Goal: Task Accomplishment & Management: Use online tool/utility

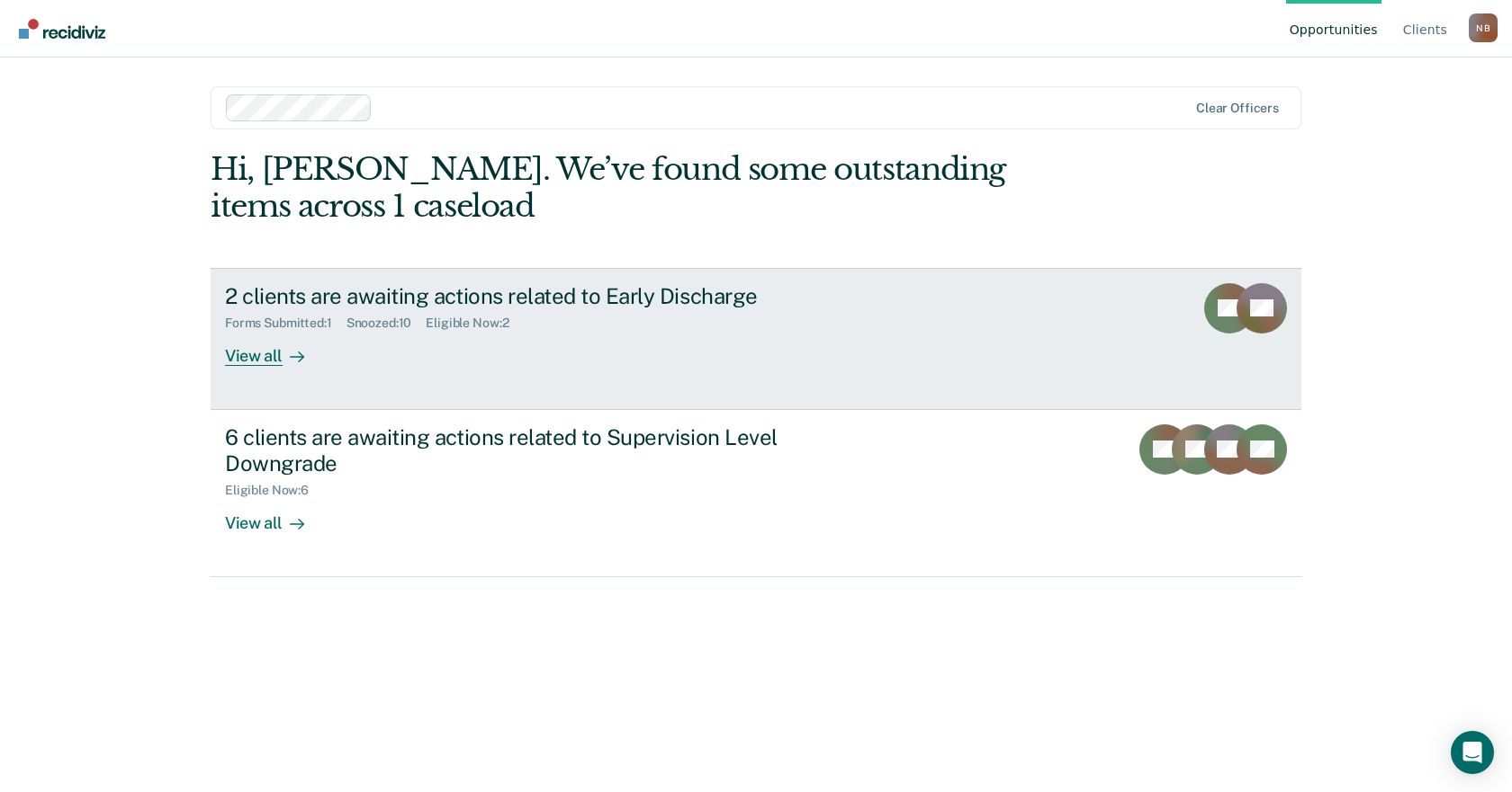
click at [748, 360] on div "2 clients are awaiting actions related to Early Discharge Forms Submitted : 1 S…" at bounding box center [562, 325] width 675 height 83
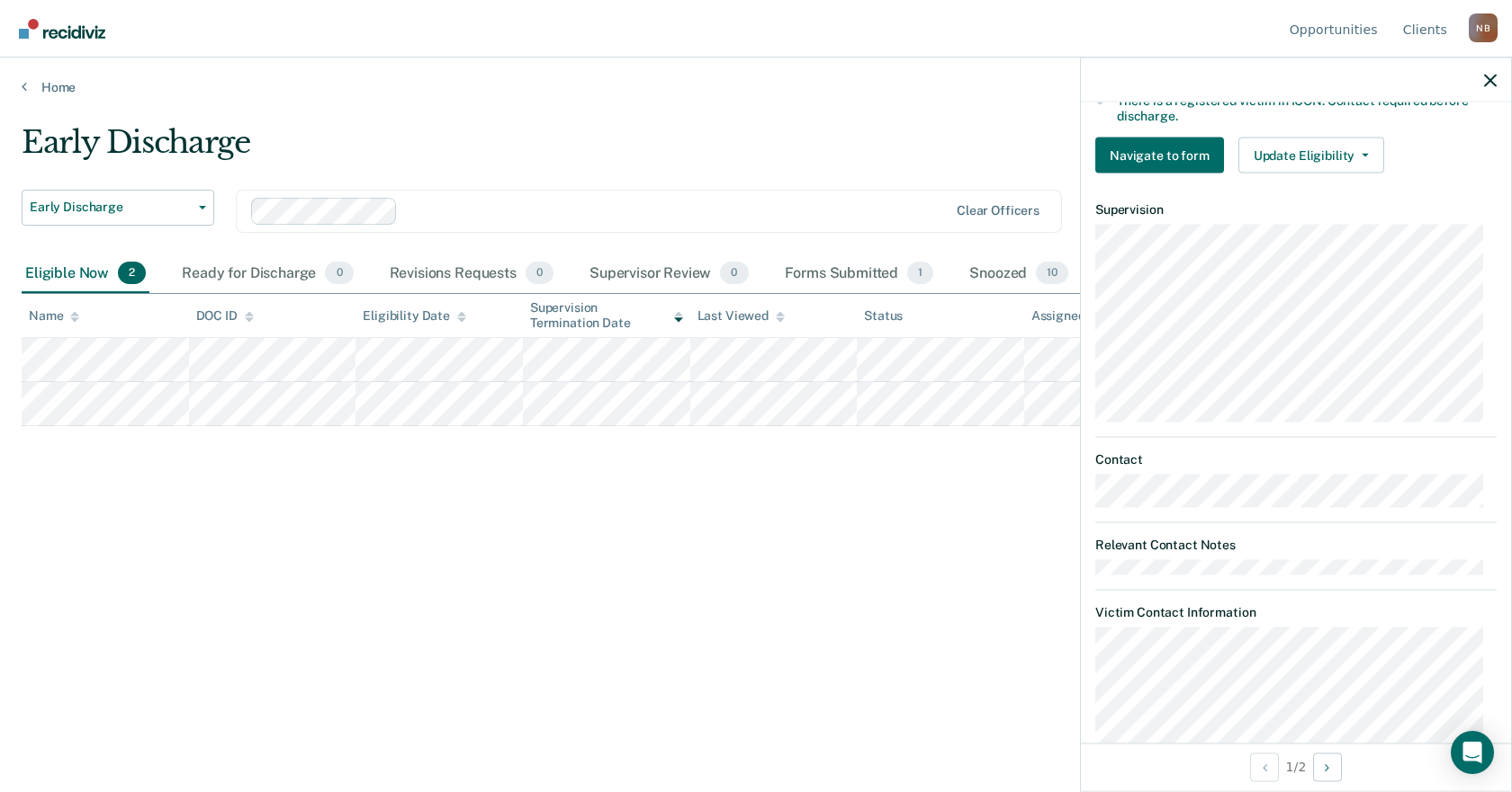
scroll to position [466, 0]
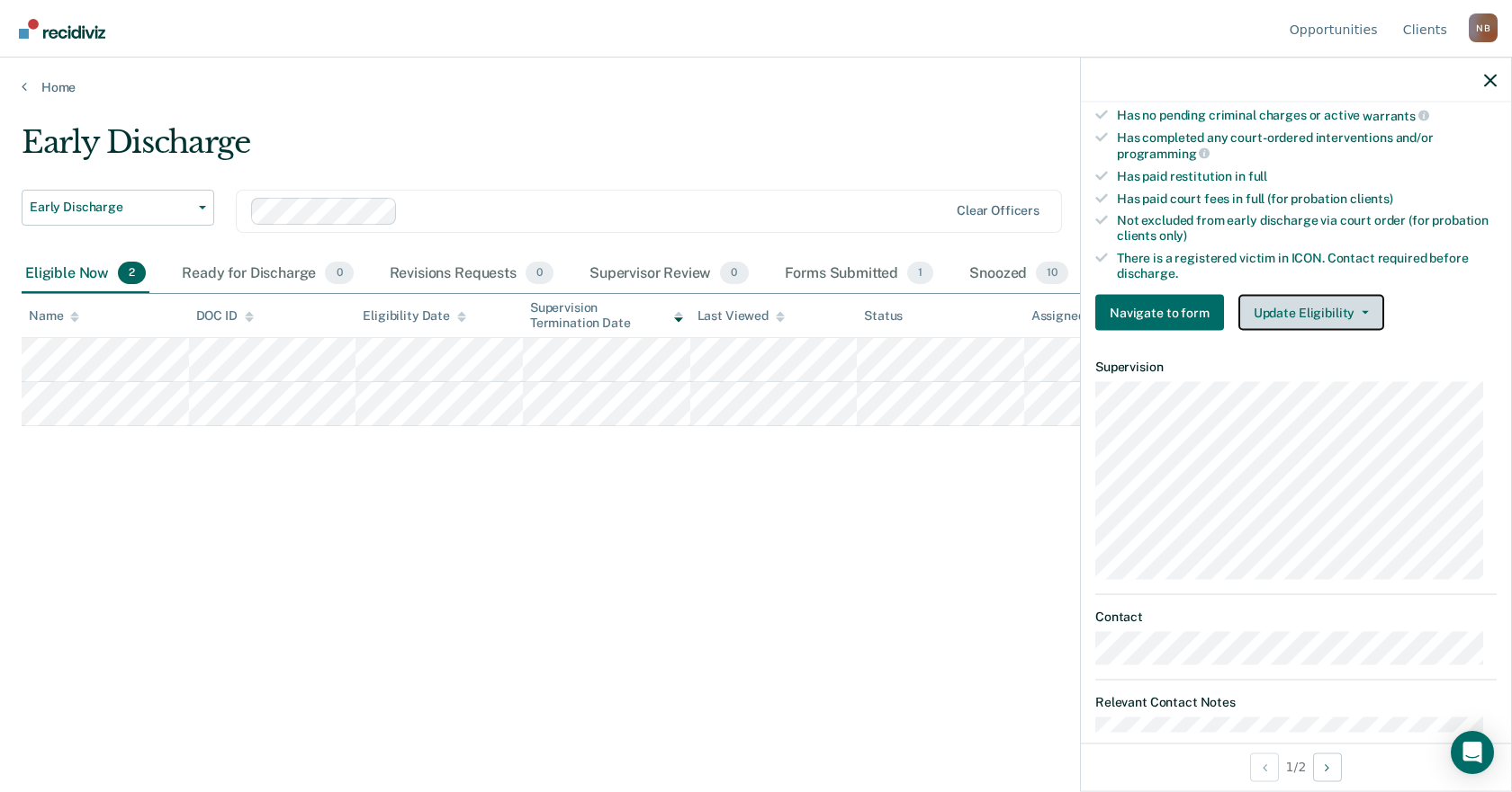
click at [1284, 313] on button "Update Eligibility" at bounding box center [1311, 313] width 146 height 36
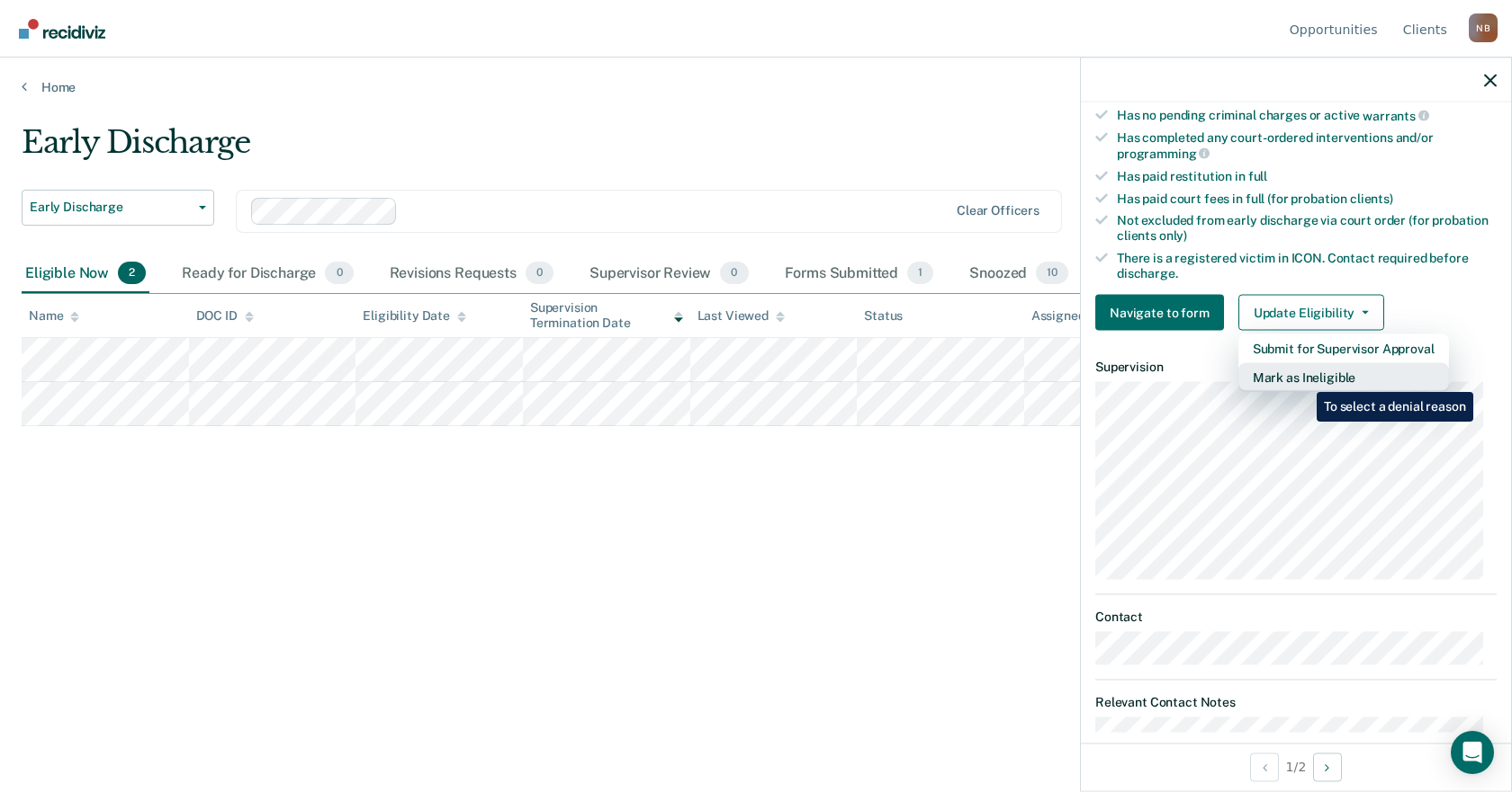
click at [1303, 379] on button "Mark as Ineligible" at bounding box center [1344, 378] width 211 height 29
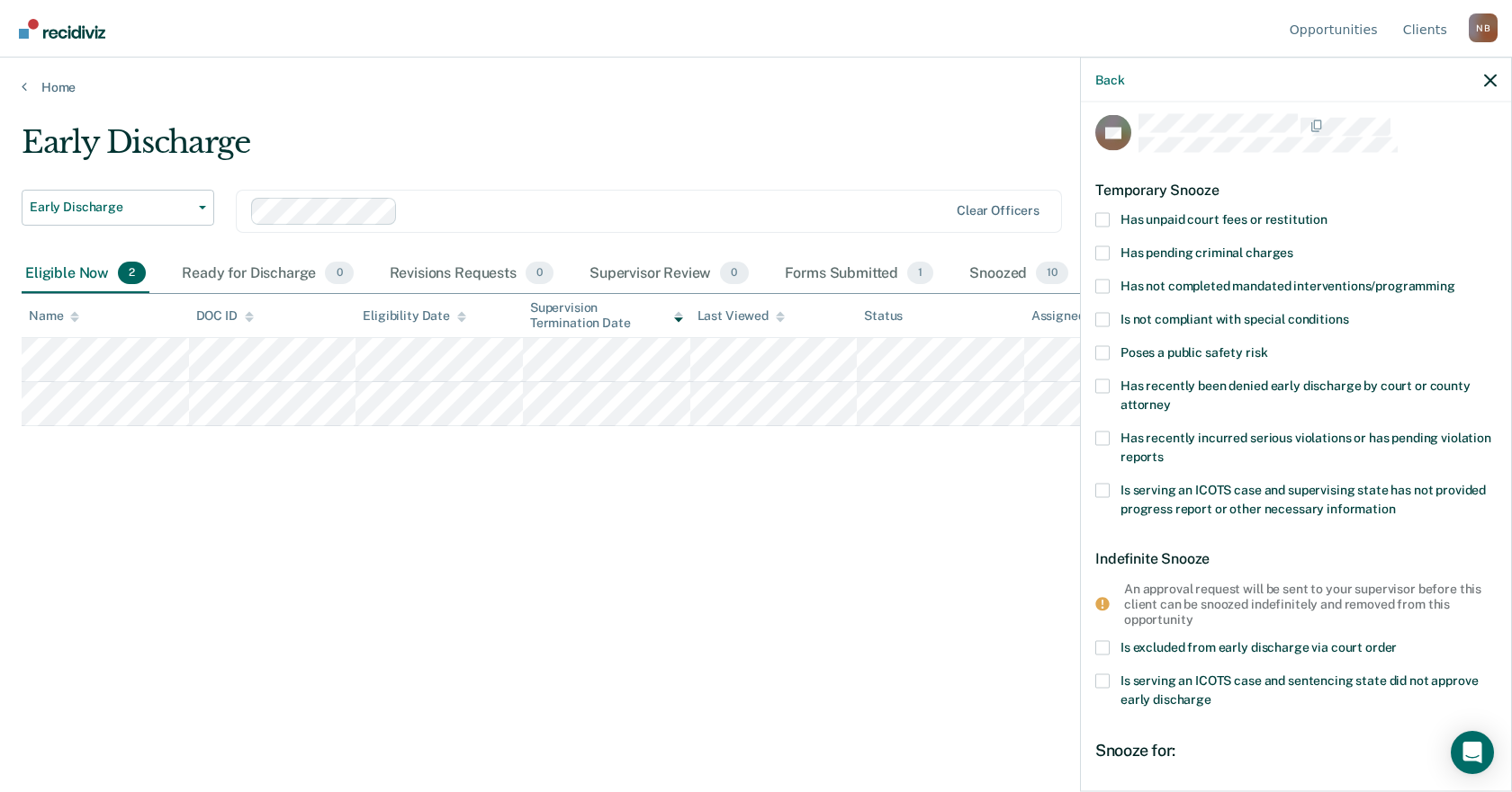
scroll to position [0, 0]
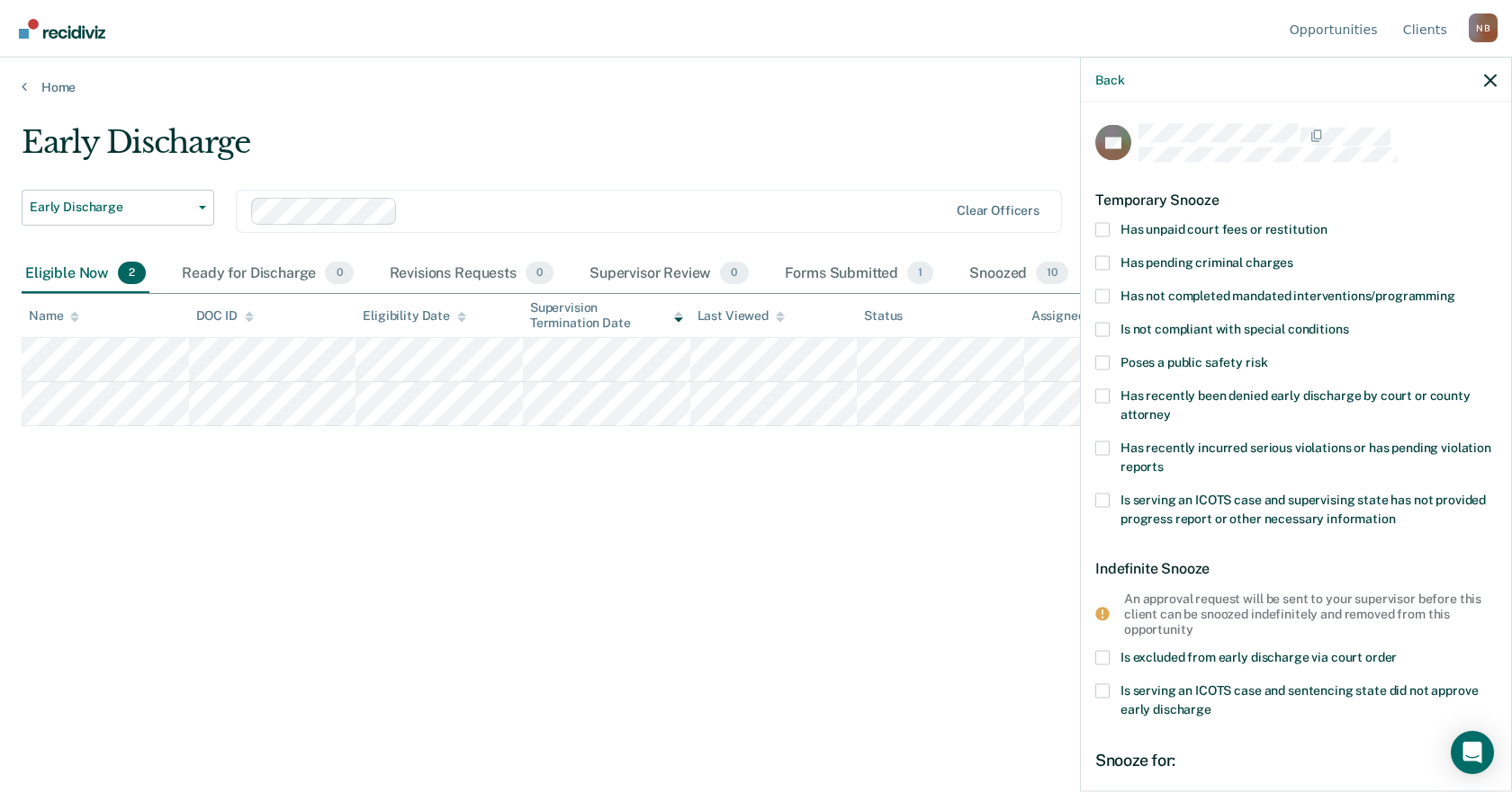
click at [1304, 228] on span "Has unpaid court fees or restitution" at bounding box center [1224, 228] width 207 height 14
click at [1327, 222] on input "Has unpaid court fees or restitution" at bounding box center [1327, 222] width 0 height 0
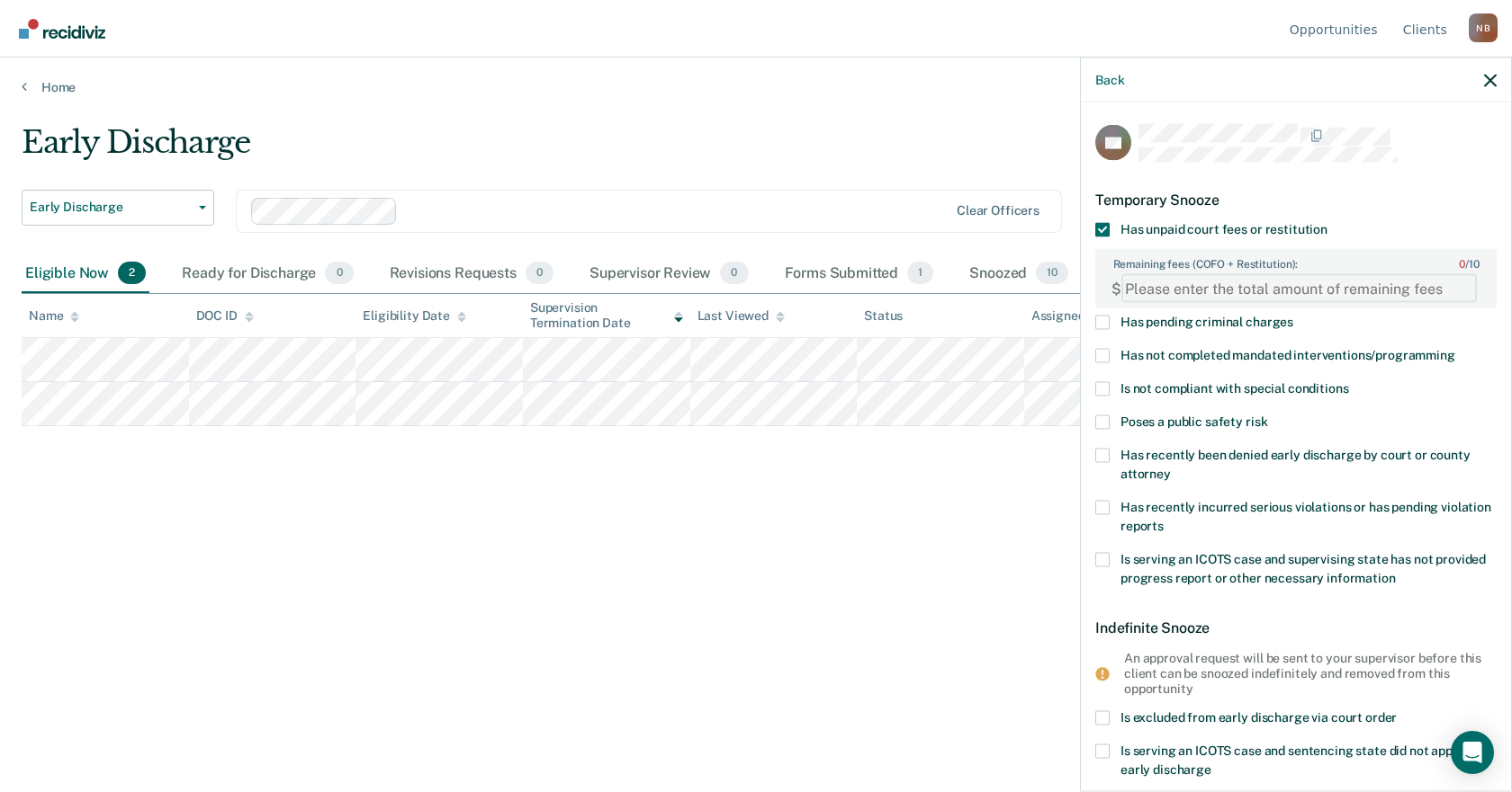
click at [1194, 284] on FEESReasonInput "Remaining fees (COFO + Restitution): 0 / 10" at bounding box center [1298, 288] width 356 height 29
type FEESReasonInput "1427.32"
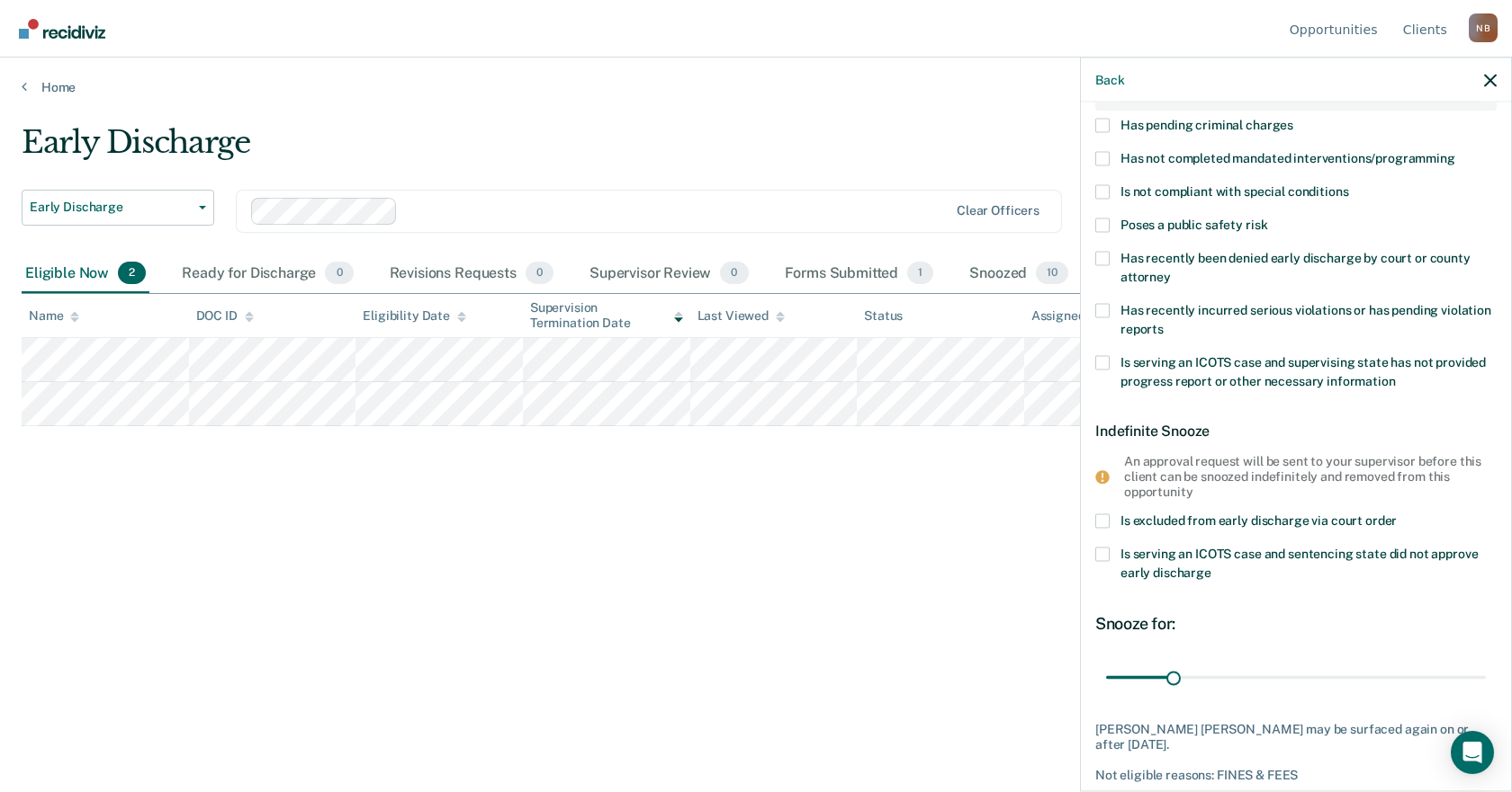
scroll to position [273, 0]
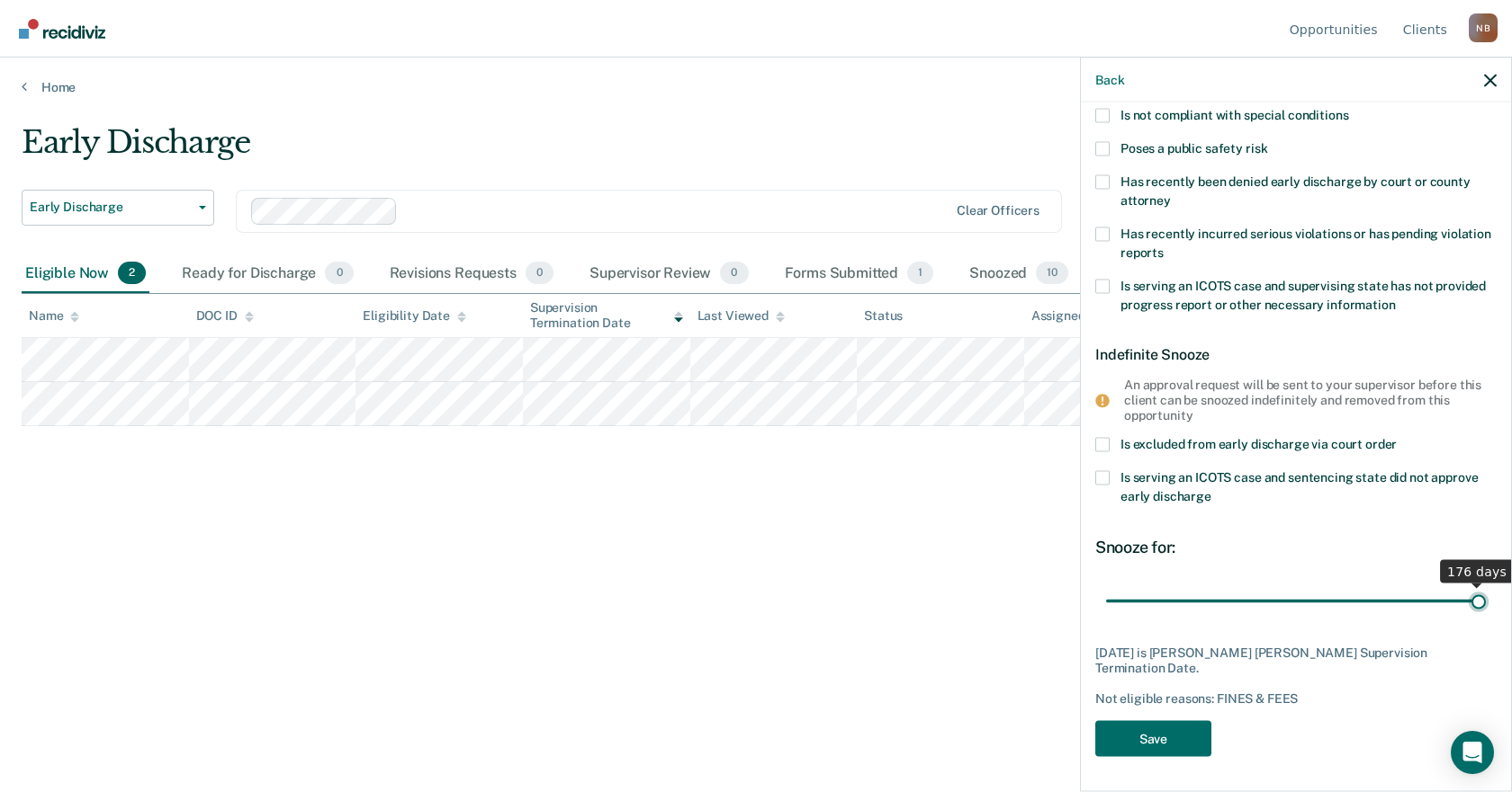
drag, startPoint x: 1169, startPoint y: 602, endPoint x: 1511, endPoint y: 612, distance: 342.1
type input "176"
click at [1486, 612] on input "range" at bounding box center [1295, 602] width 380 height 32
click at [1154, 733] on button "Save" at bounding box center [1153, 739] width 116 height 37
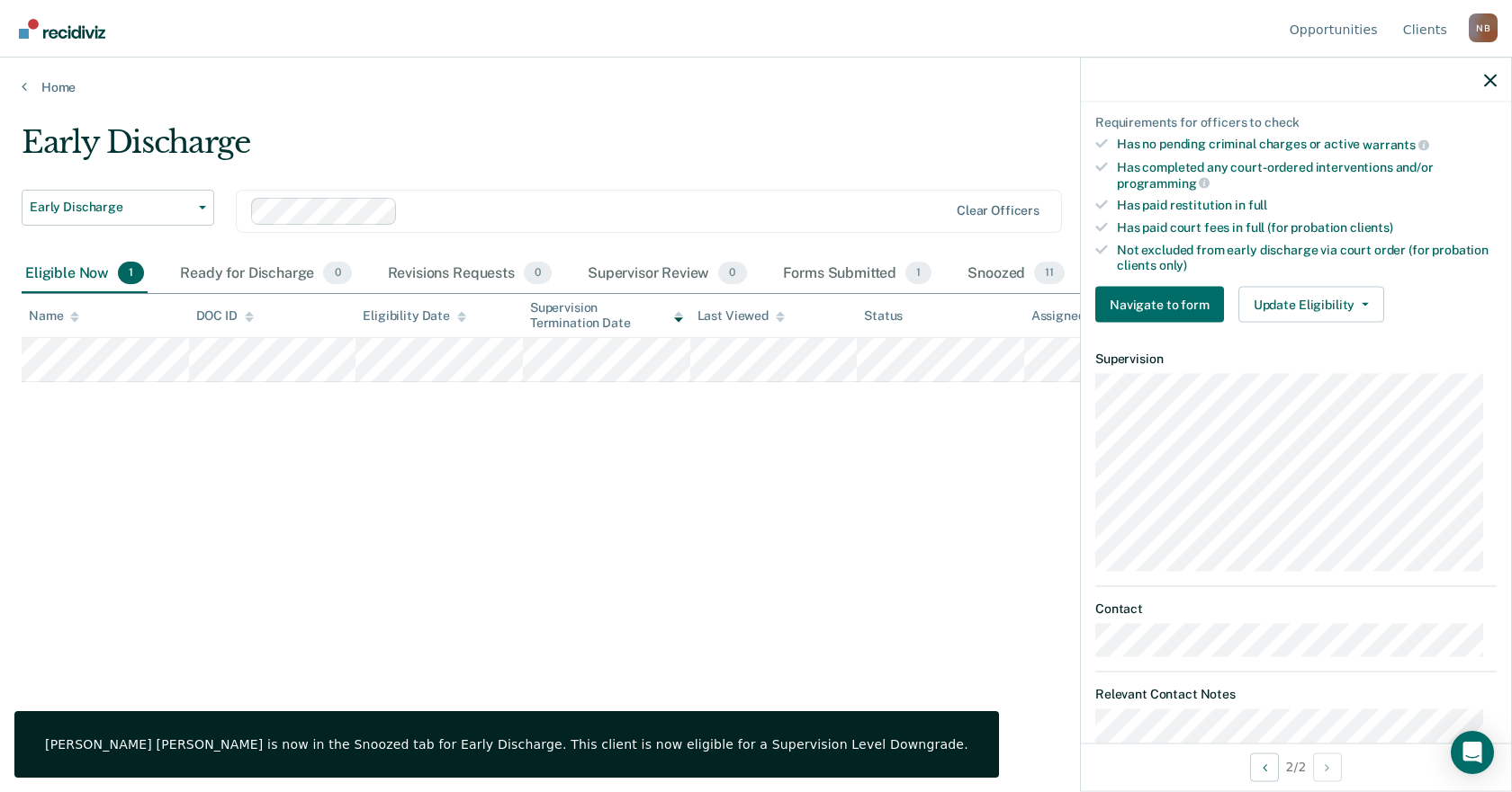
scroll to position [540, 0]
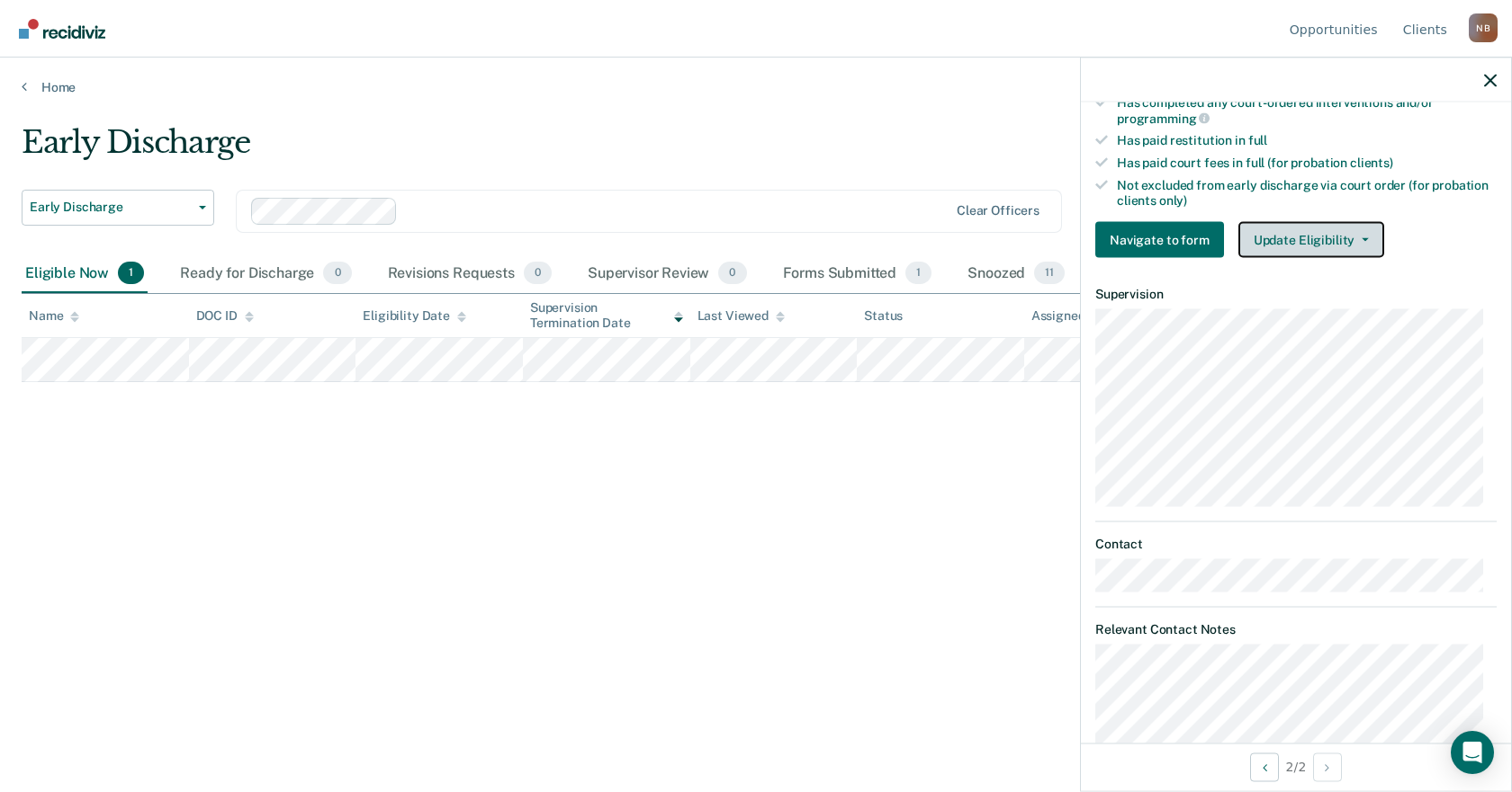
click at [1264, 229] on button "Update Eligibility" at bounding box center [1311, 240] width 146 height 36
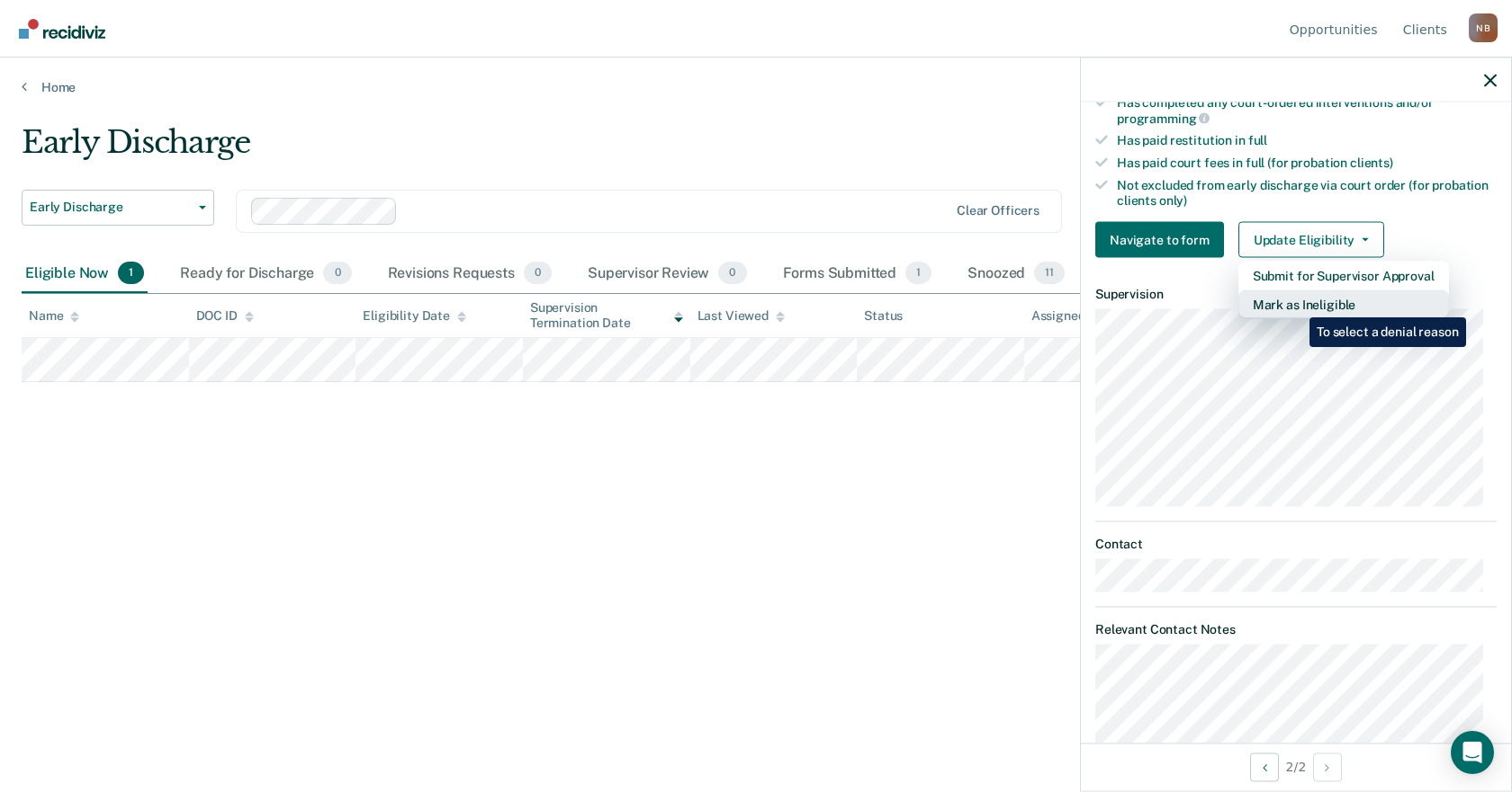
click at [1295, 304] on button "Mark as Ineligible" at bounding box center [1344, 304] width 211 height 29
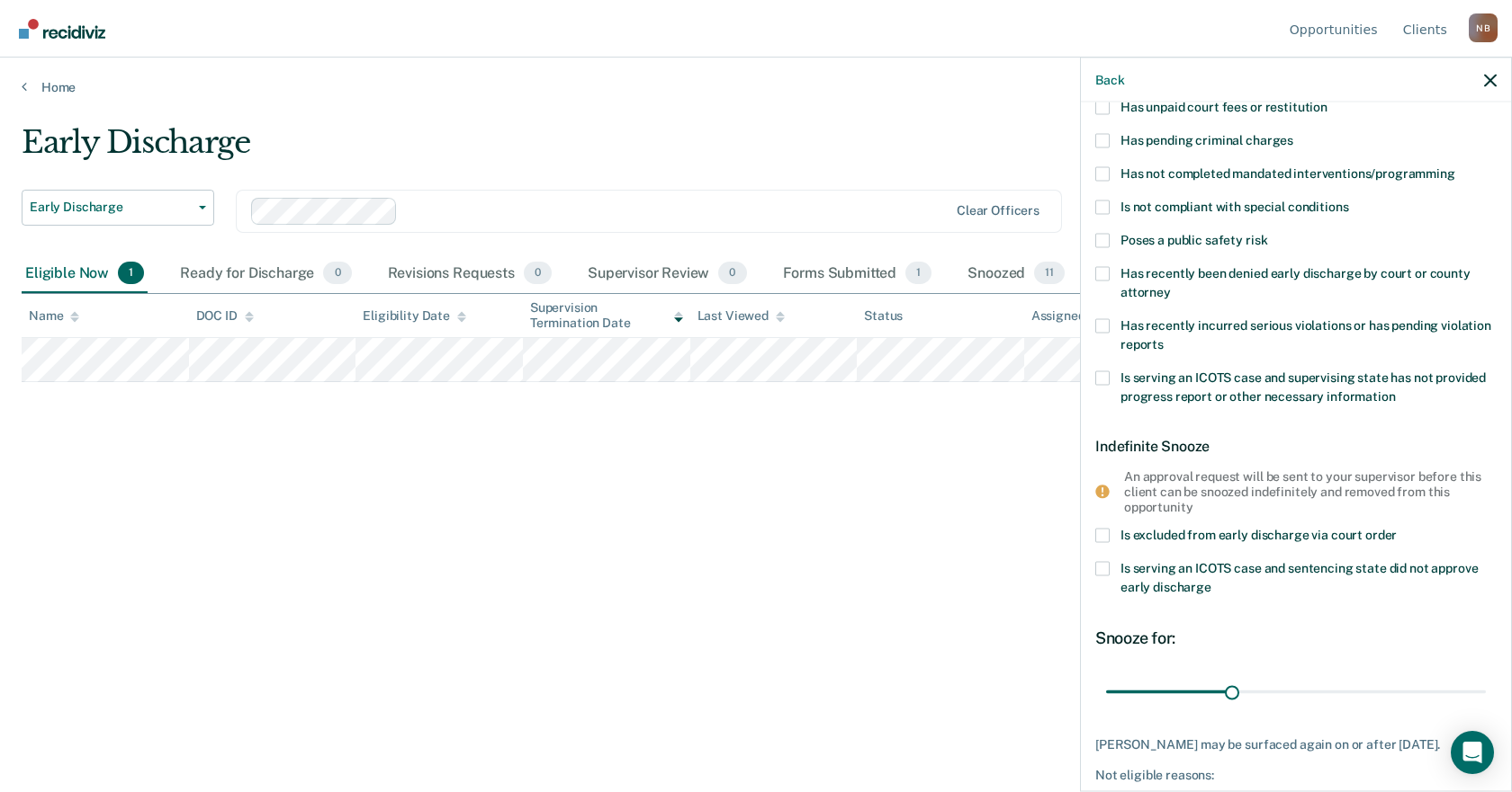
scroll to position [0, 0]
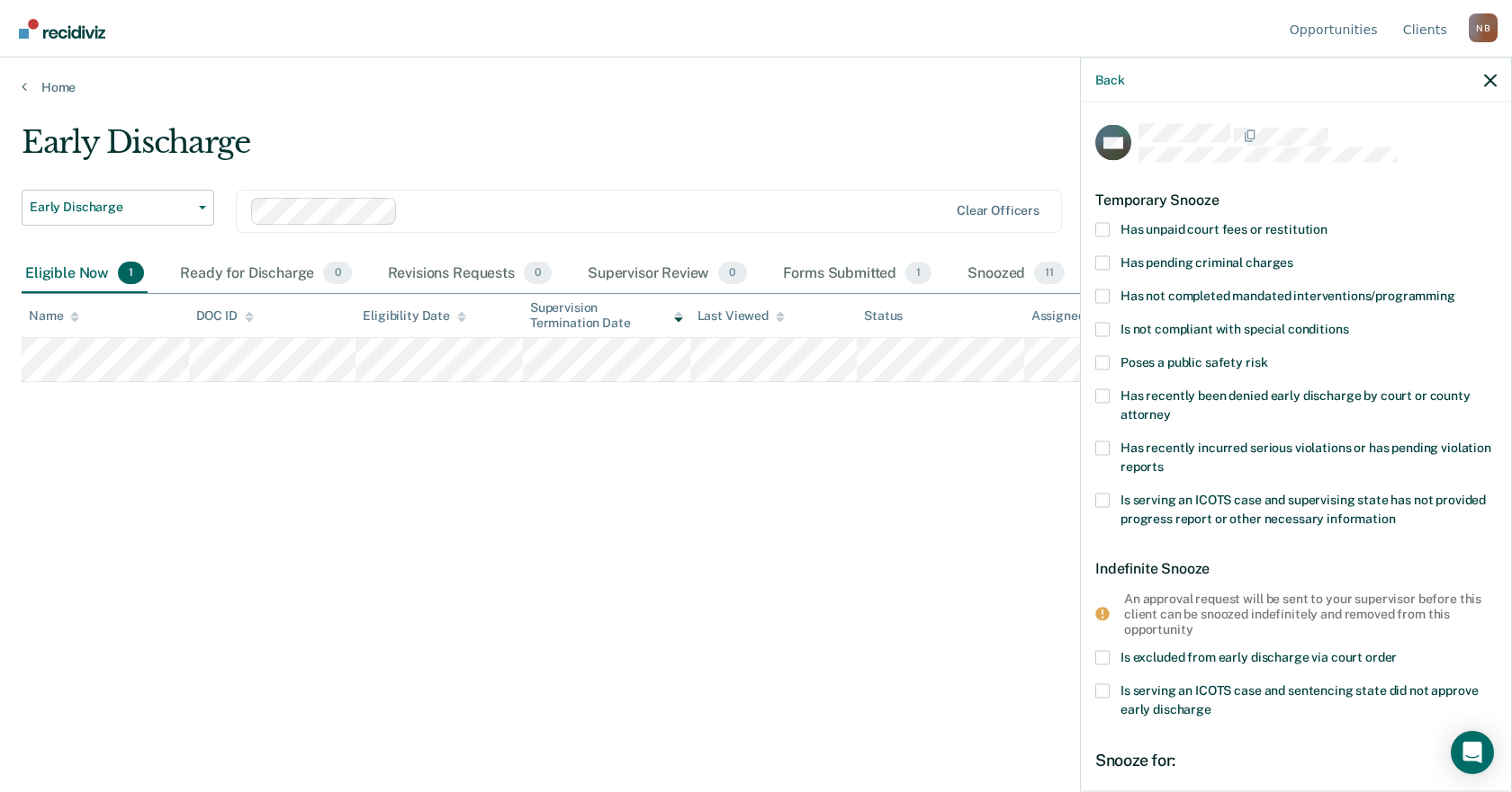
click at [1258, 298] on span "Has not completed mandated interventions/programming" at bounding box center [1287, 295] width 335 height 14
click at [1455, 289] on input "Has not completed mandated interventions/programming" at bounding box center [1455, 289] width 0 height 0
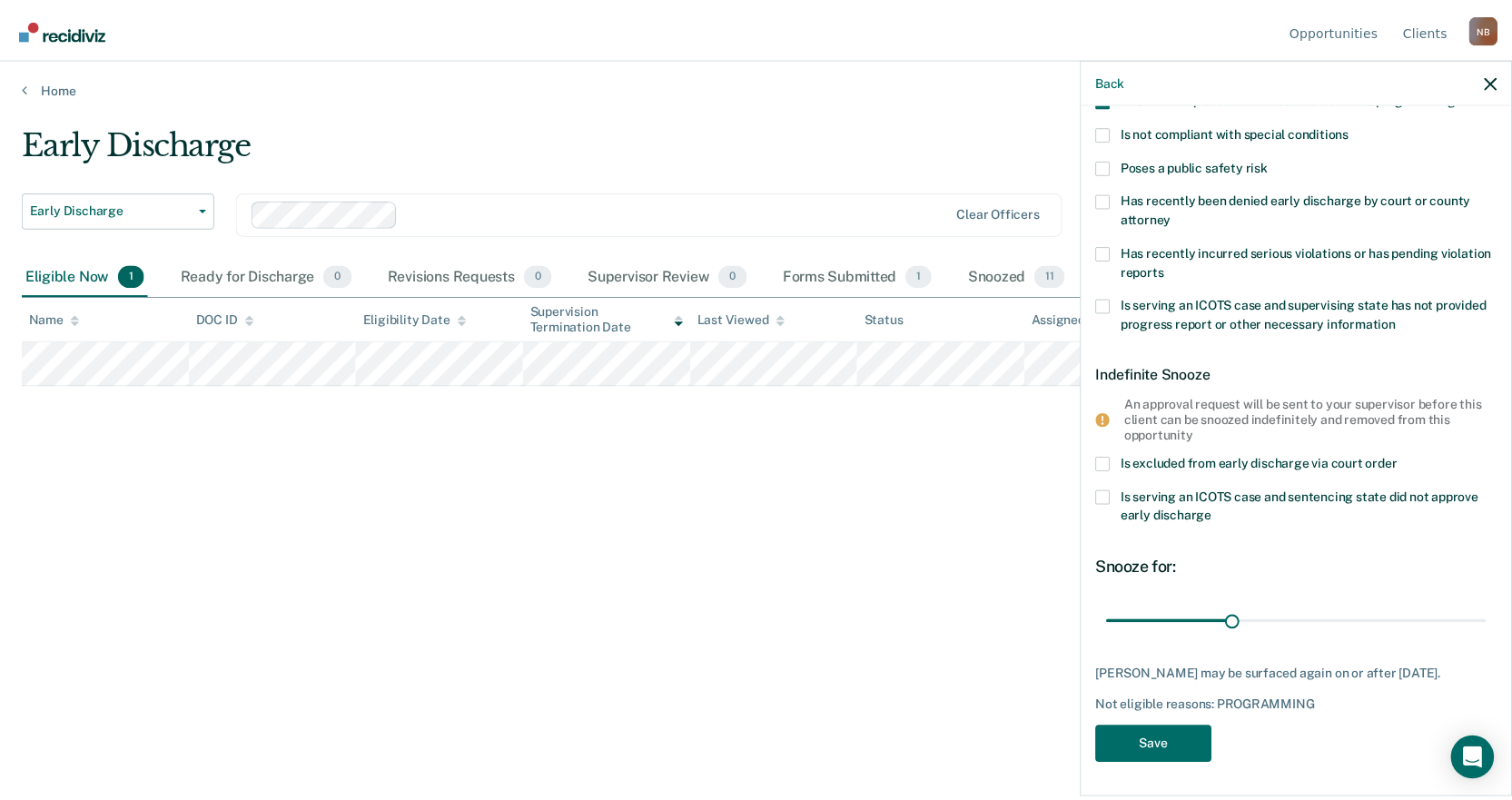
scroll to position [201, 0]
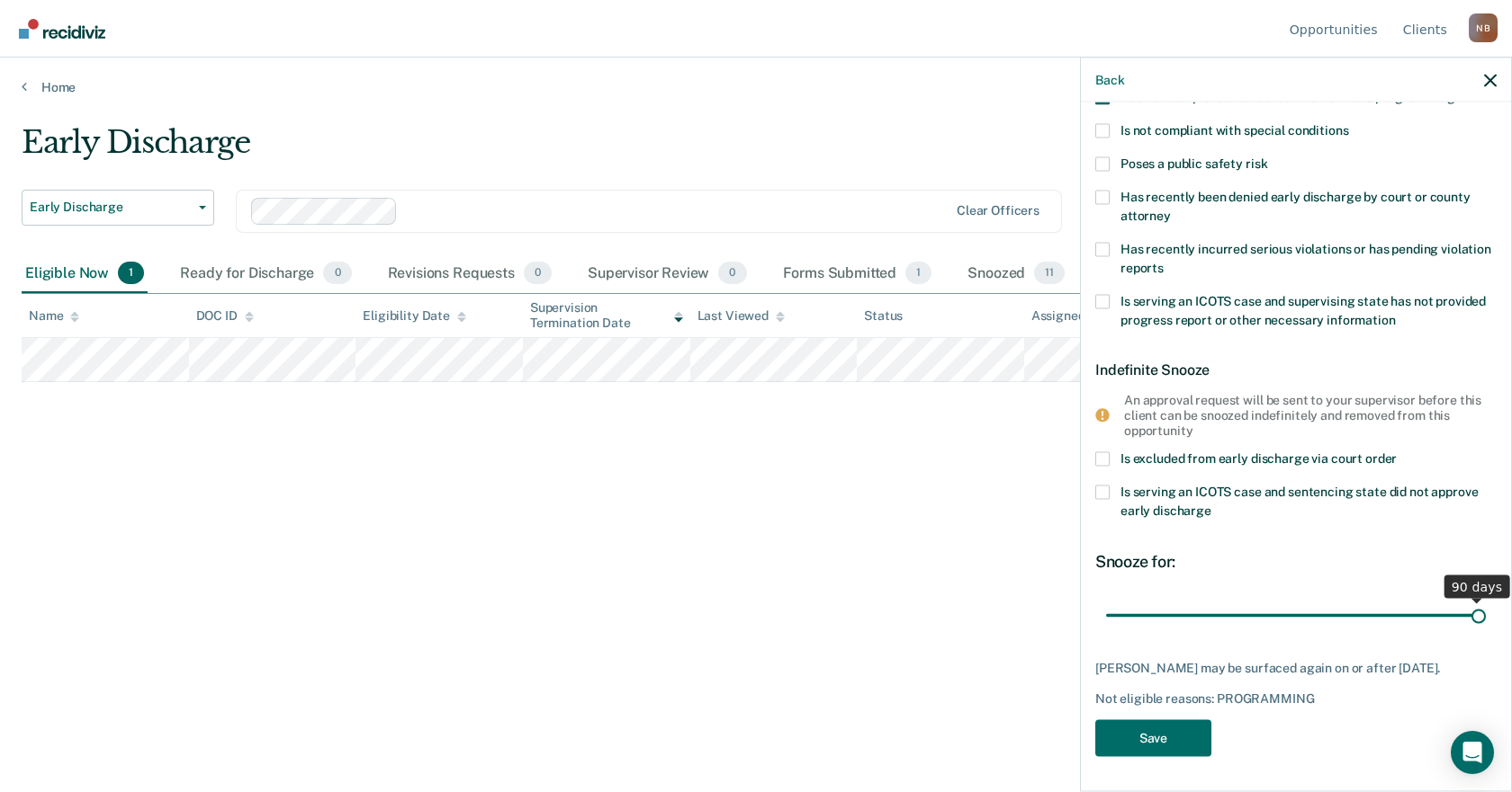
drag, startPoint x: 1229, startPoint y: 611, endPoint x: 1511, endPoint y: 616, distance: 282.0
type input "90"
click at [1486, 616] on input "range" at bounding box center [1295, 616] width 380 height 32
click at [1138, 734] on button "Save" at bounding box center [1153, 739] width 116 height 37
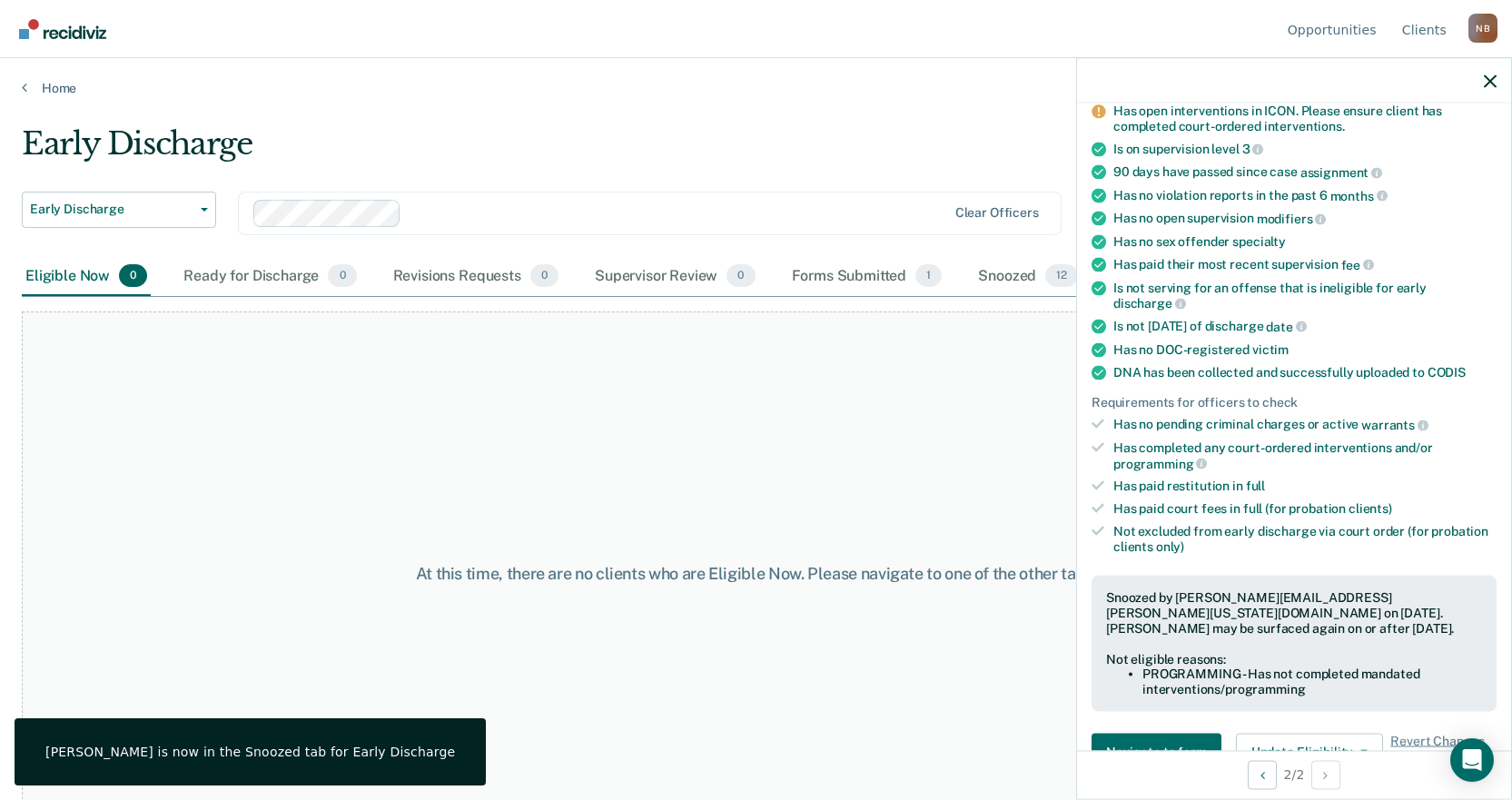
click at [663, 122] on main "Early Discharge Early Discharge Early Discharge Supervision Level Downgrade Cle…" at bounding box center [756, 445] width 1512 height 698
